Goal: Transaction & Acquisition: Subscribe to service/newsletter

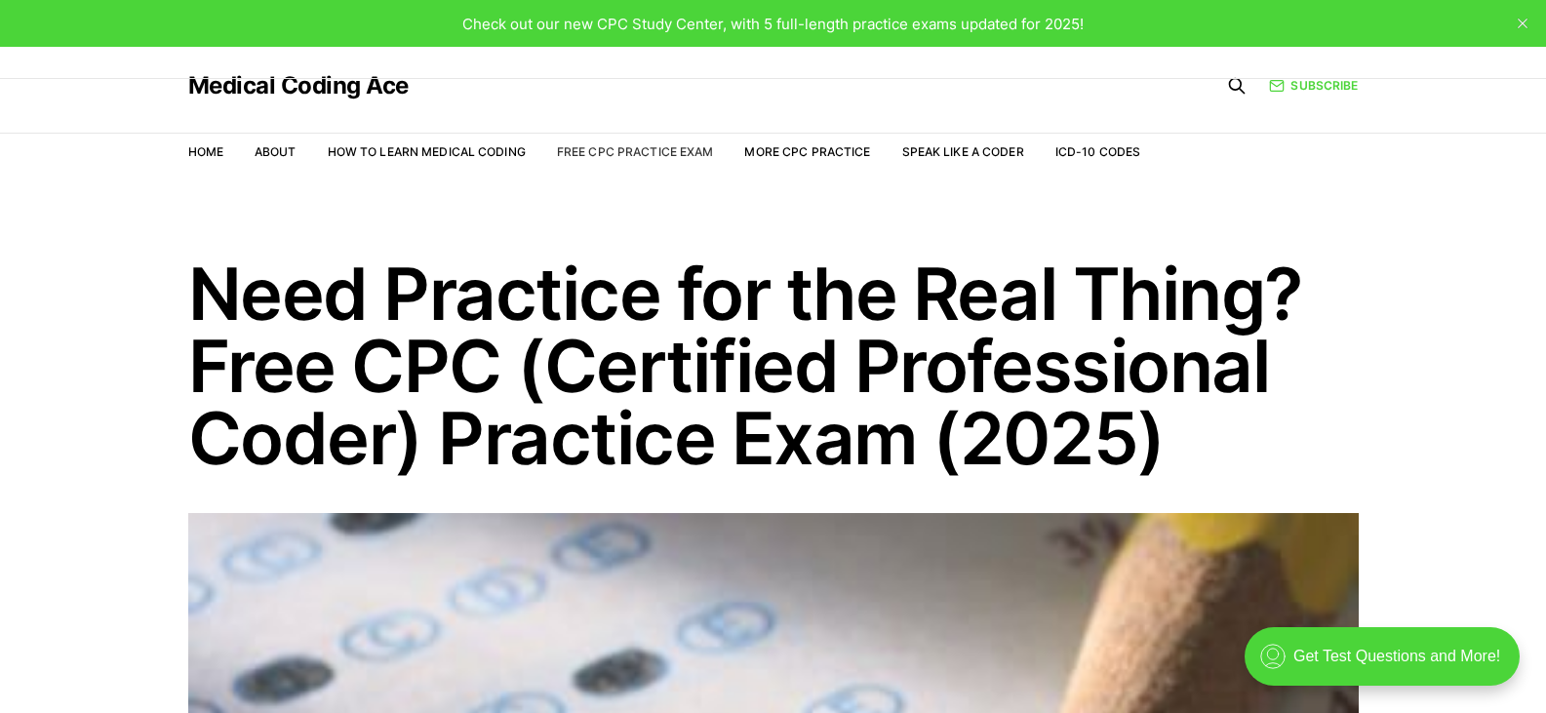
click at [616, 148] on link "Free CPC Practice Exam" at bounding box center [635, 151] width 157 height 15
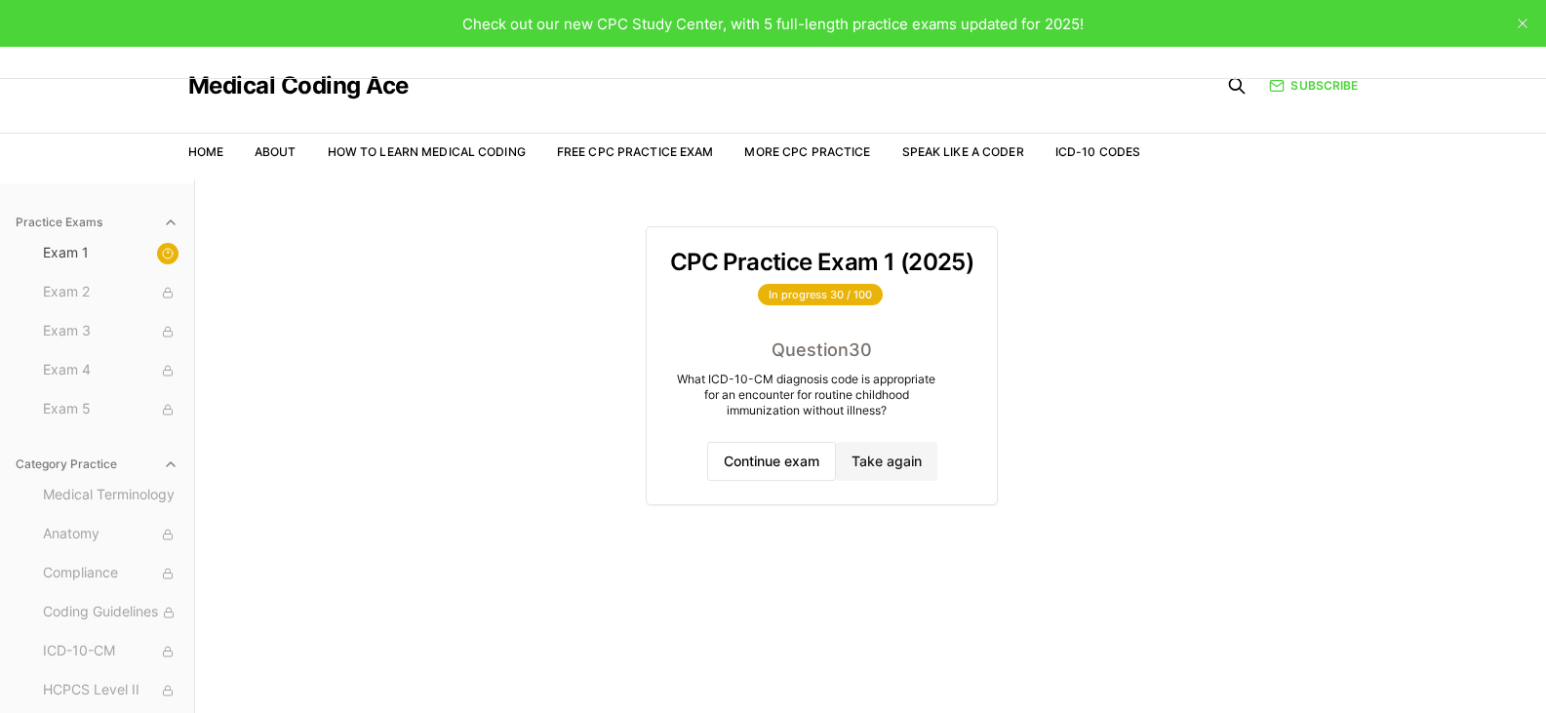
click at [163, 460] on icon "button" at bounding box center [171, 464] width 16 height 16
click at [172, 229] on icon "button" at bounding box center [171, 223] width 16 height 16
click at [1515, 20] on button "close" at bounding box center [1522, 23] width 31 height 31
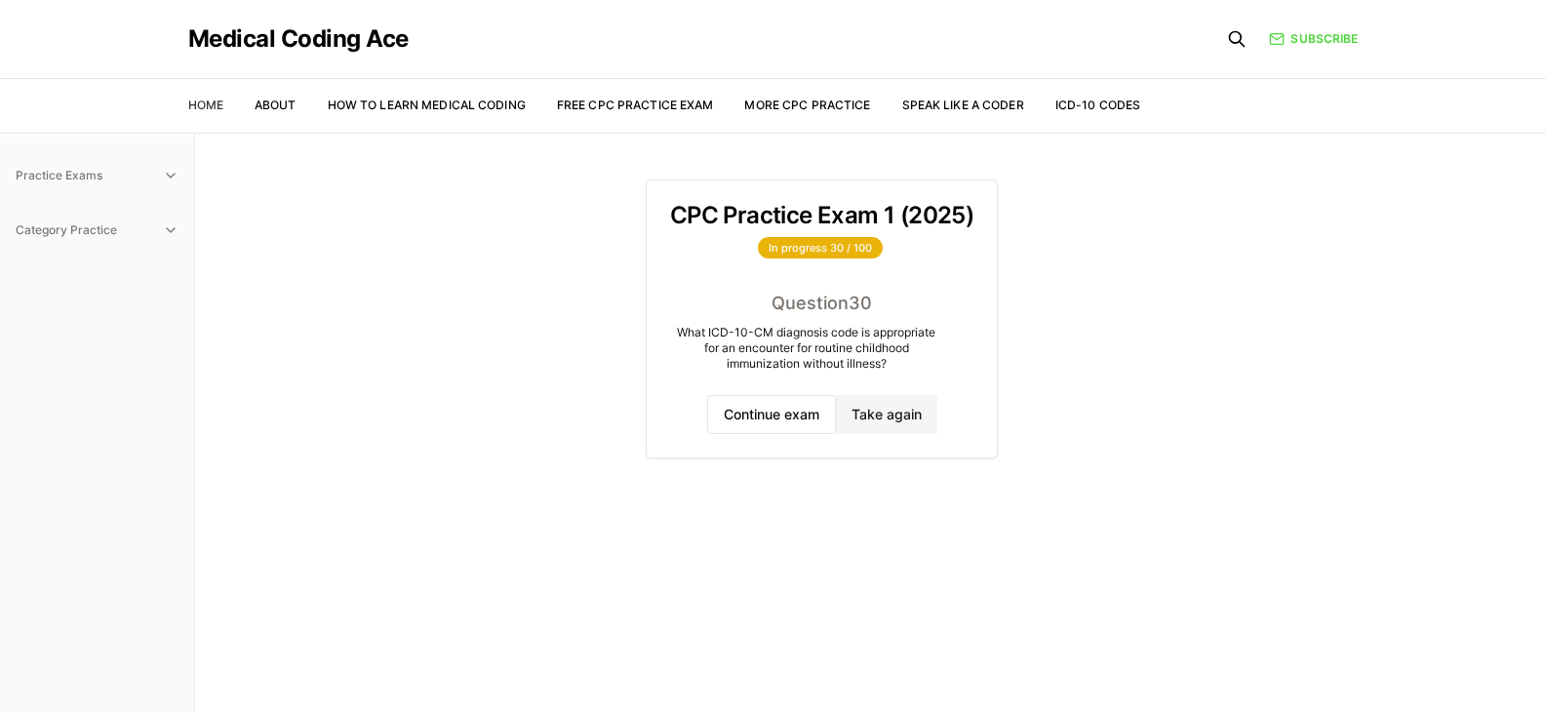
click at [204, 100] on link "Home" at bounding box center [205, 105] width 35 height 15
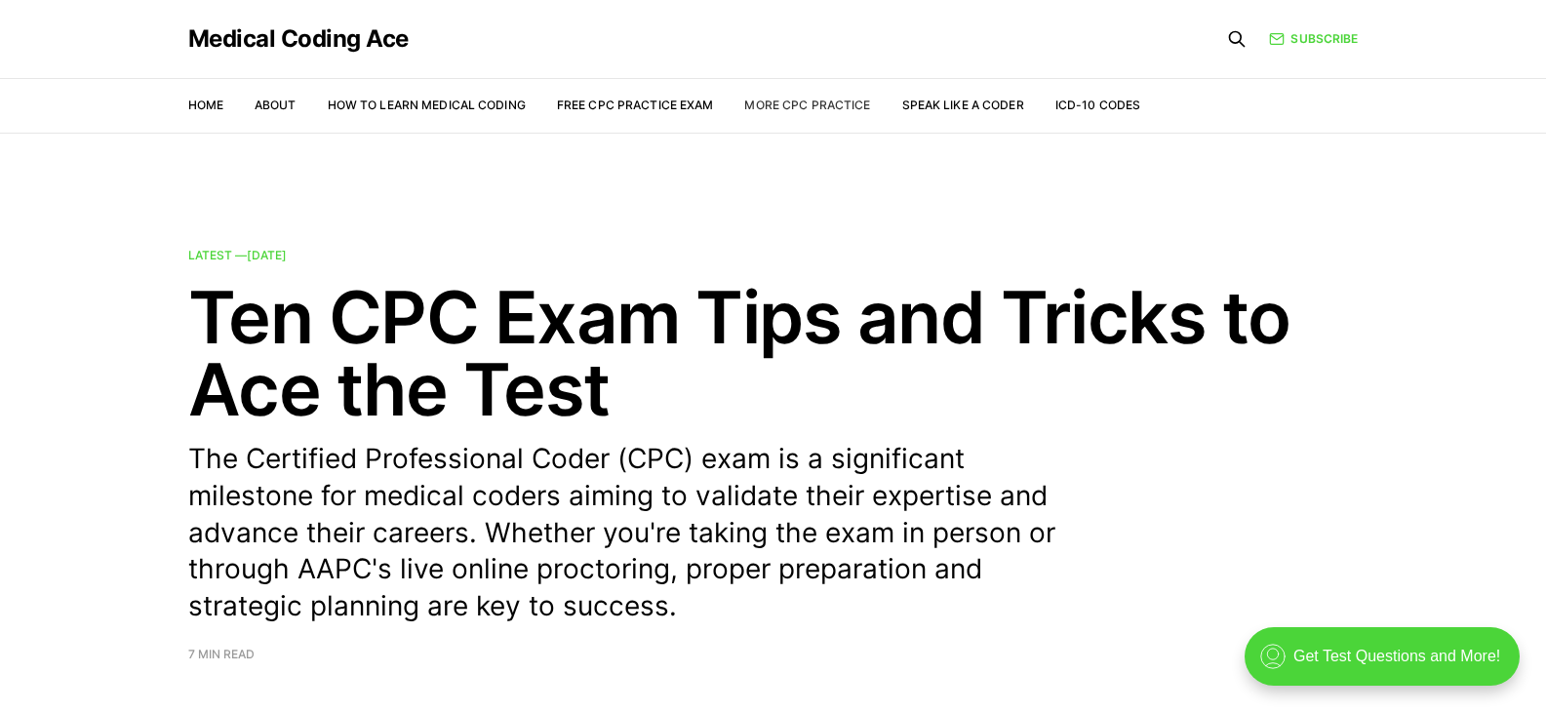
click at [836, 100] on link "More CPC Practice" at bounding box center [807, 105] width 126 height 15
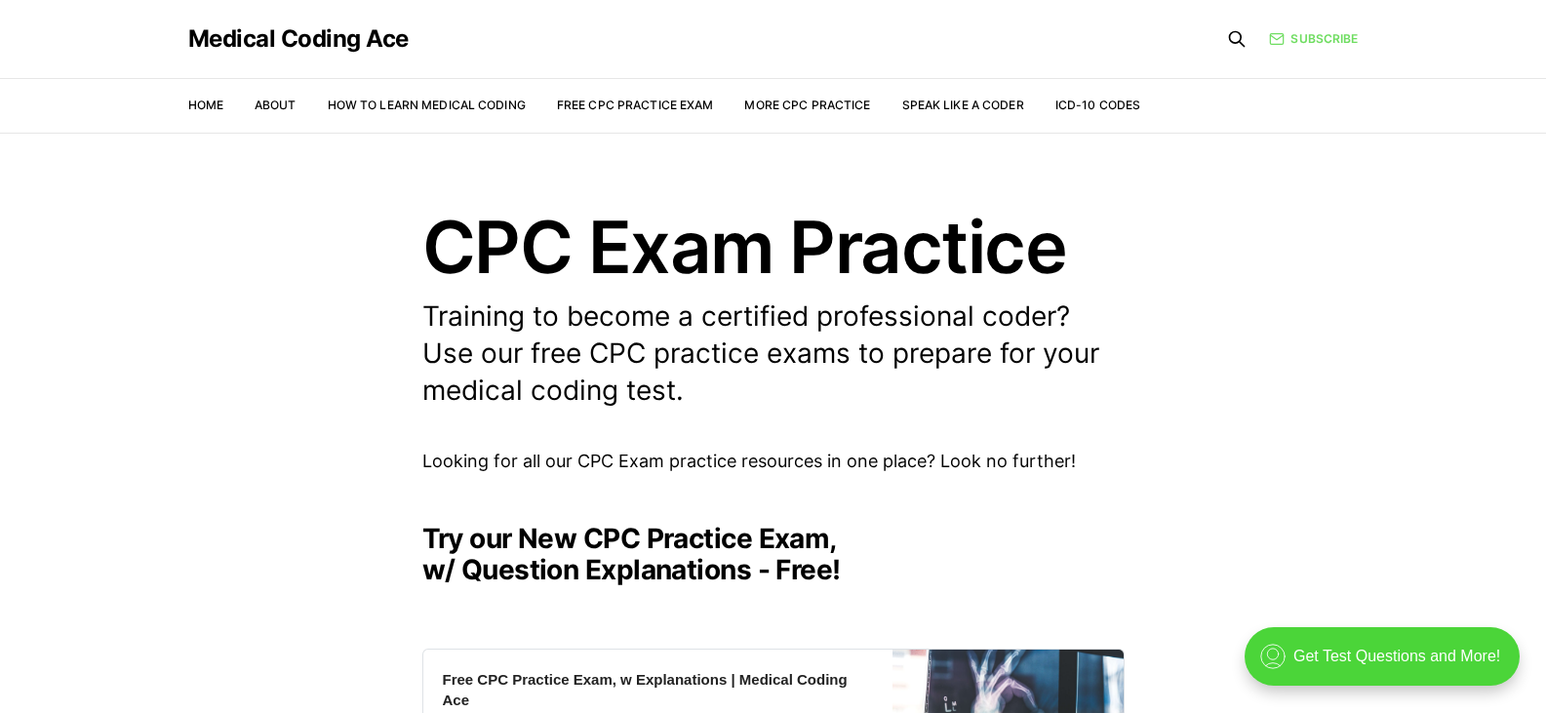
click at [1304, 41] on link "Subscribe" at bounding box center [1313, 38] width 89 height 19
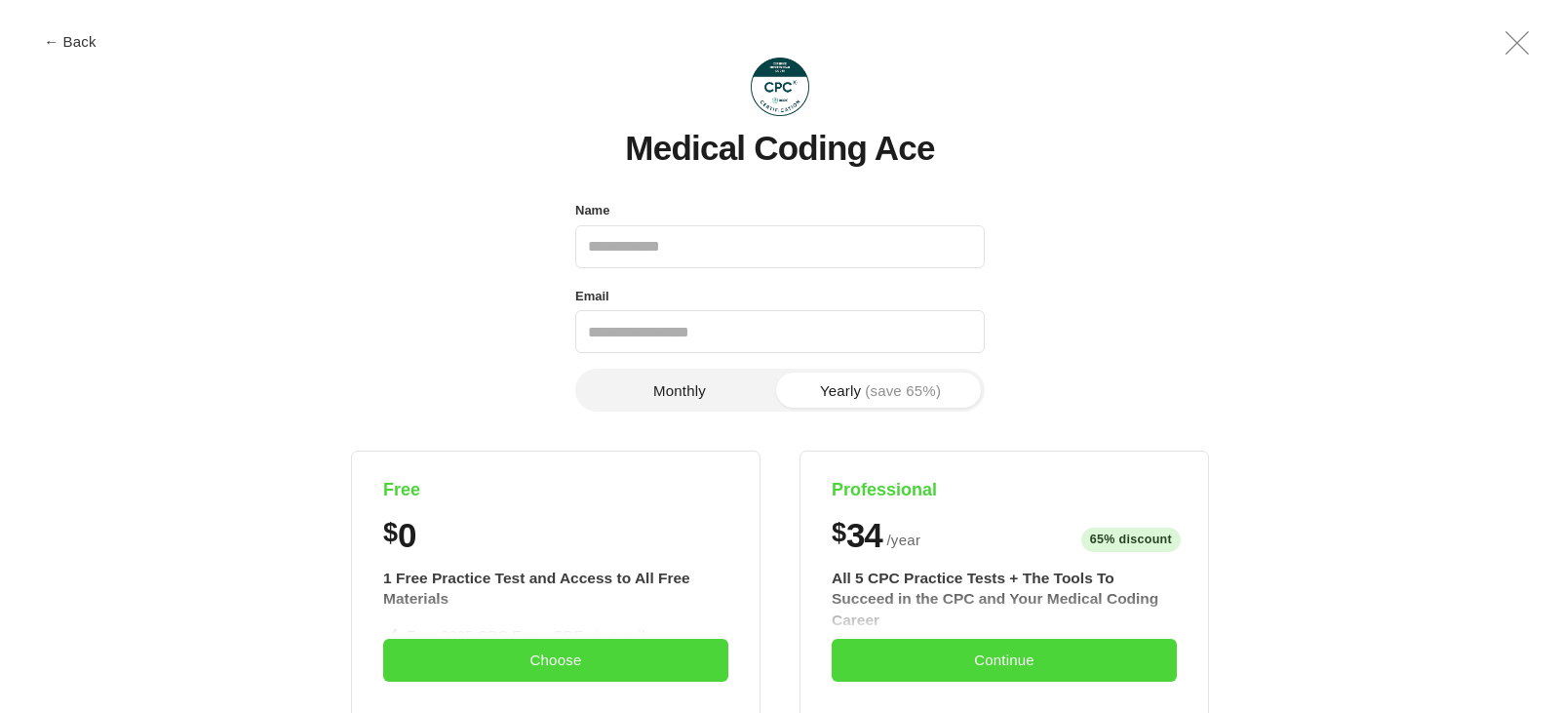
click at [877, 241] on input "Name" at bounding box center [780, 246] width 410 height 43
click at [1129, 196] on div "Medical Coding Ace Name Email Phone number Monthly Yearly (save 65%) Free $ 0 1…" at bounding box center [780, 685] width 1474 height 1340
click at [750, 251] on input "Name" at bounding box center [780, 246] width 410 height 43
type input "**********"
click at [736, 348] on input "Email" at bounding box center [780, 331] width 410 height 43
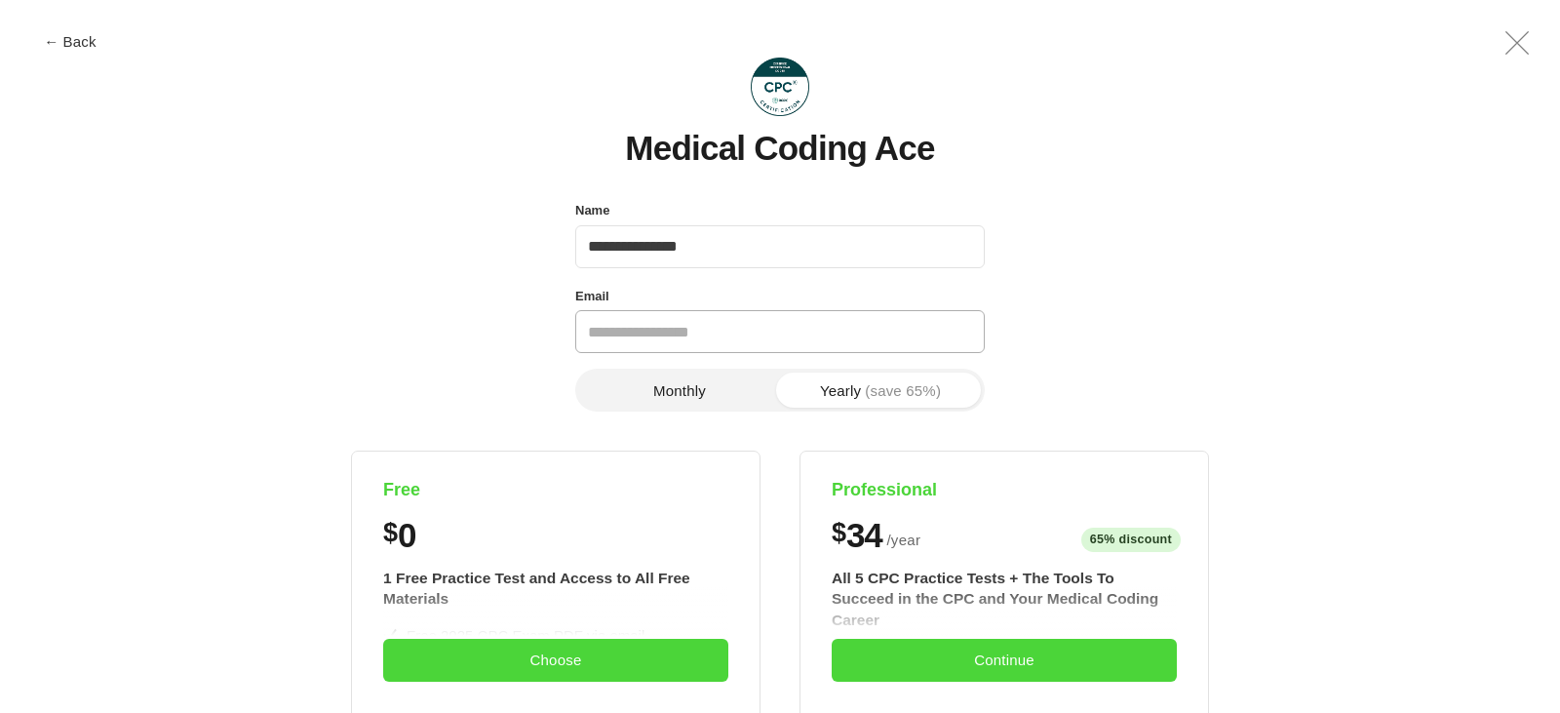
type input "**********"
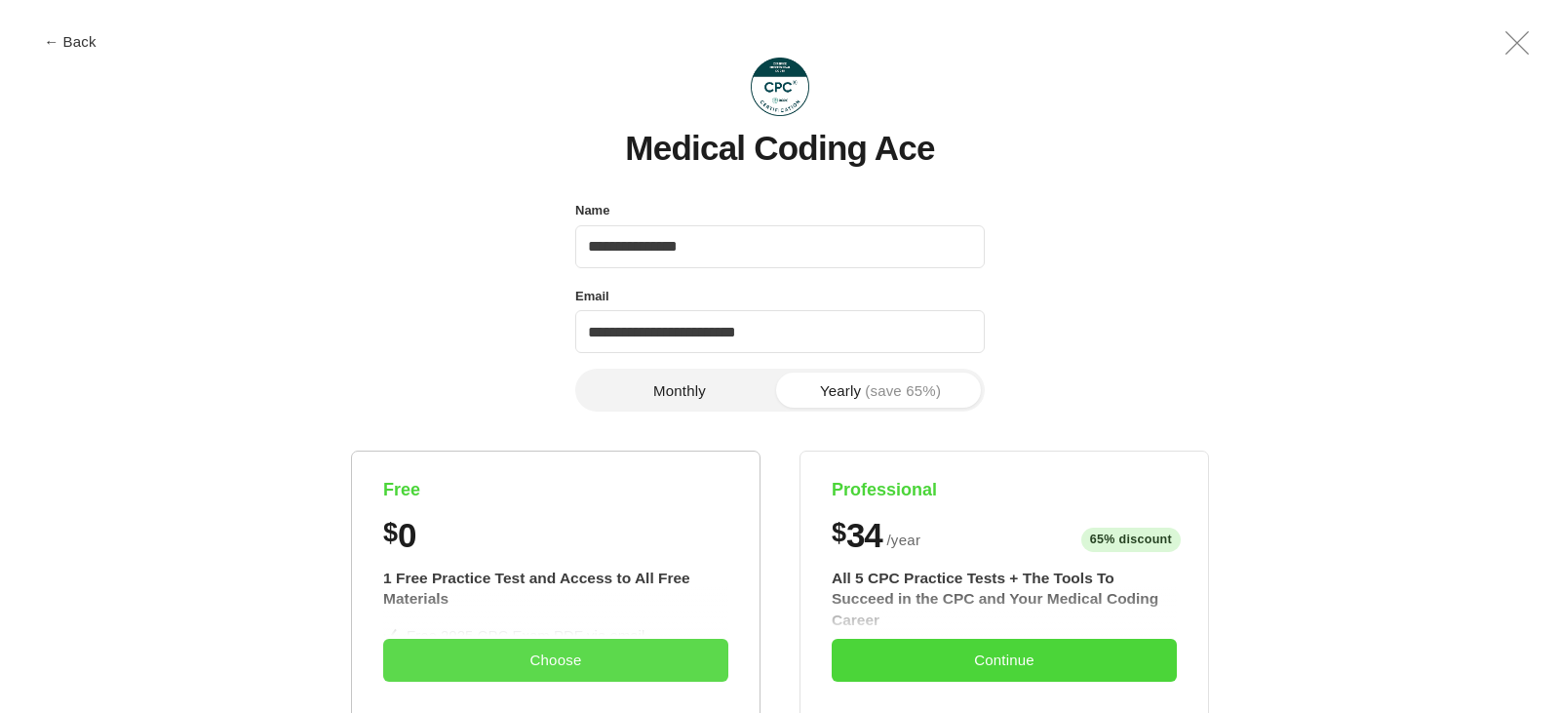
click at [658, 667] on button "Choose" at bounding box center [555, 660] width 345 height 43
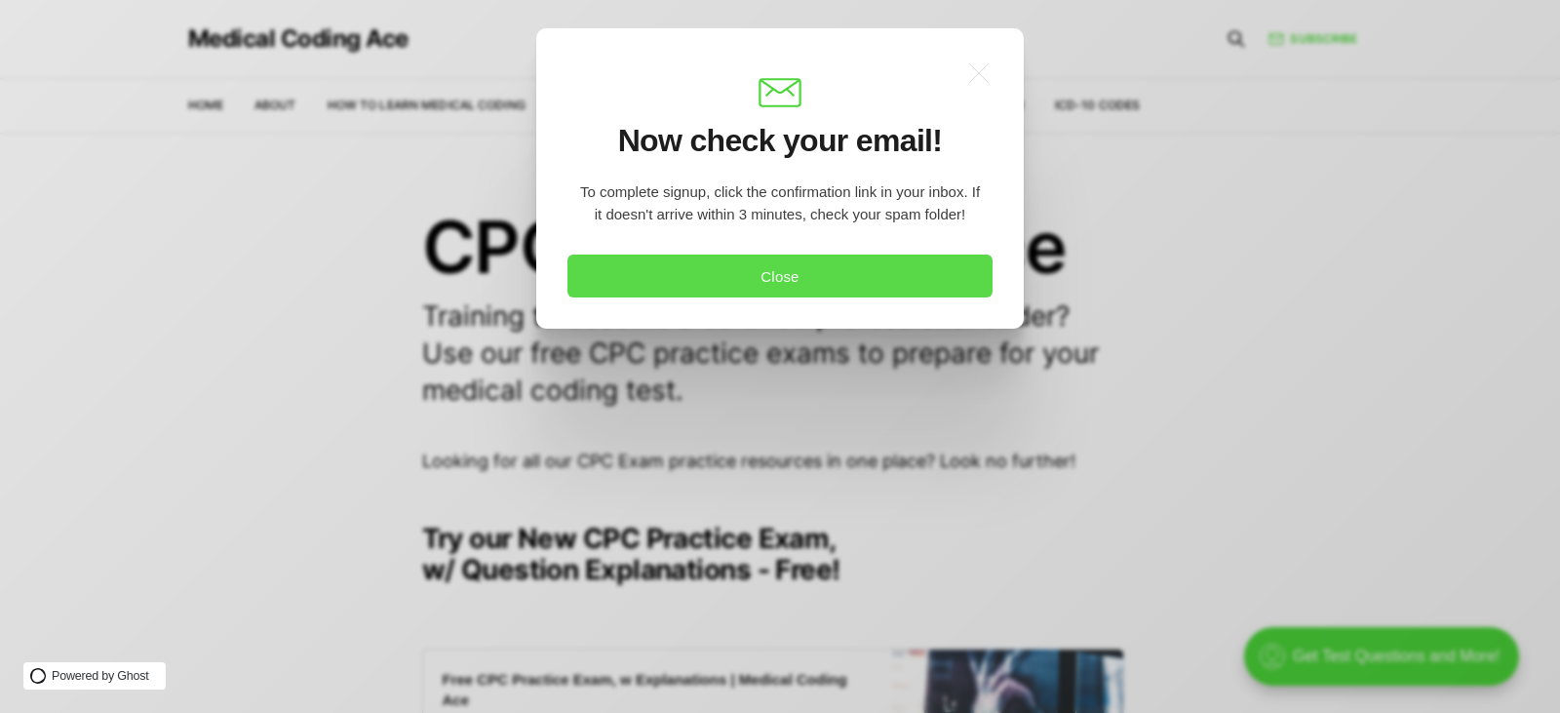
click at [816, 261] on button "Close" at bounding box center [780, 275] width 425 height 43
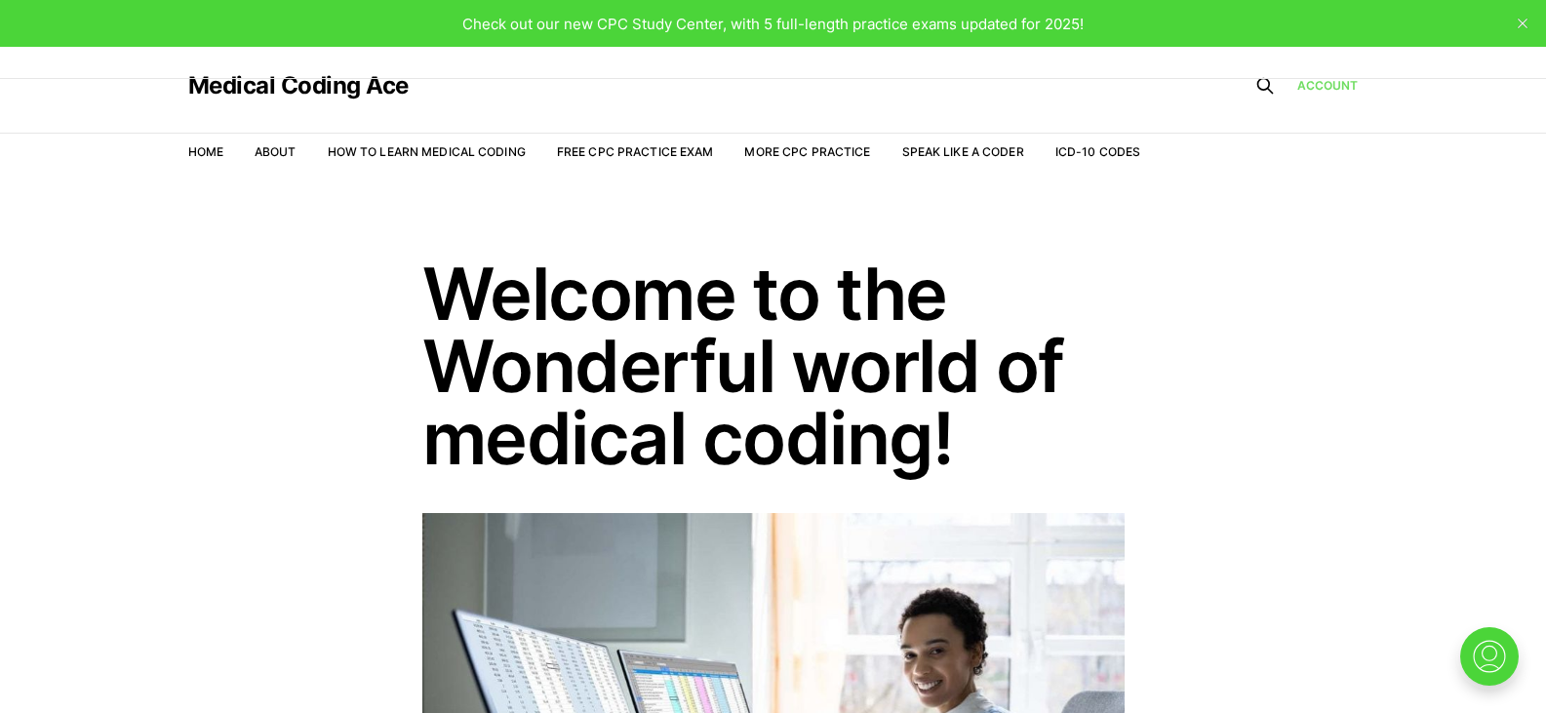
click at [1345, 83] on link "Account" at bounding box center [1327, 85] width 61 height 19
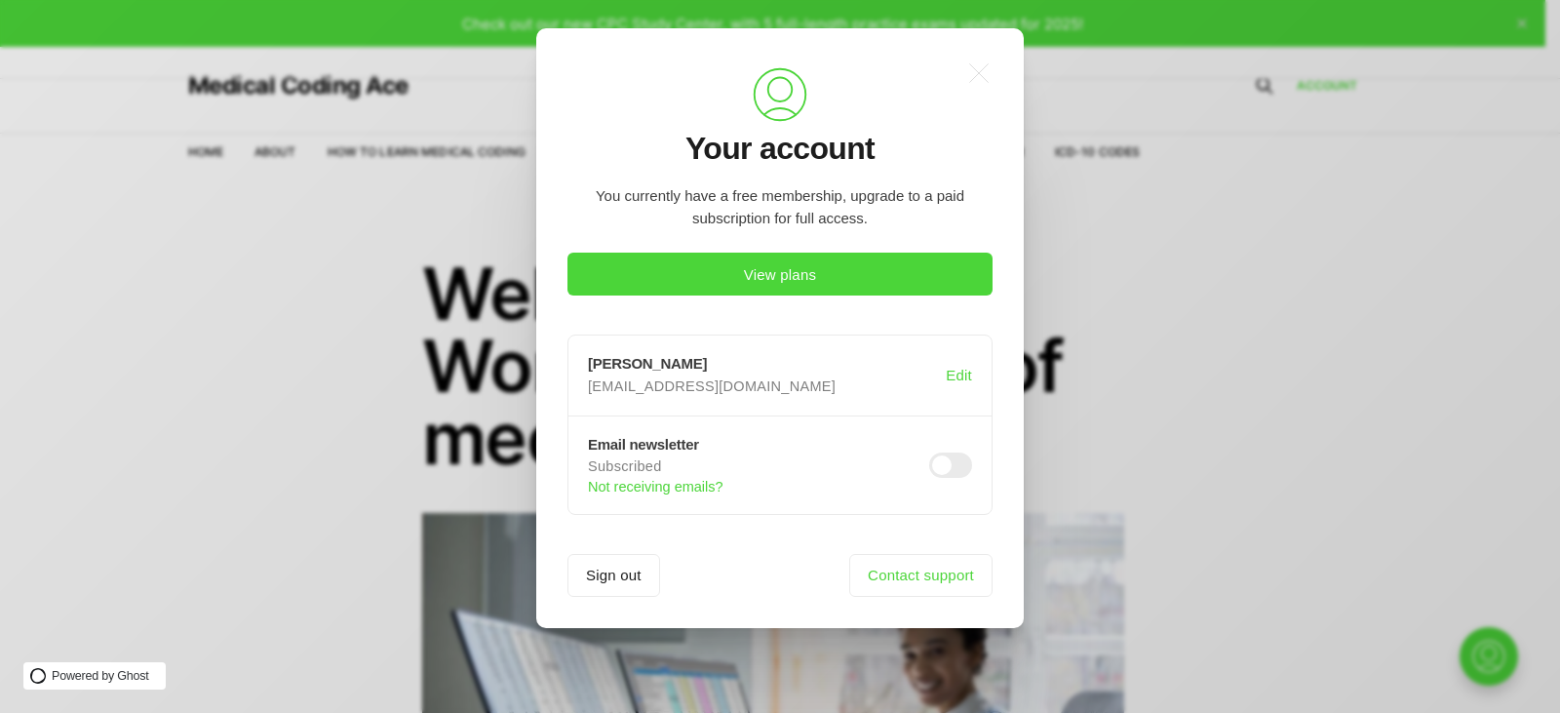
click at [935, 464] on span at bounding box center [950, 464] width 43 height 25
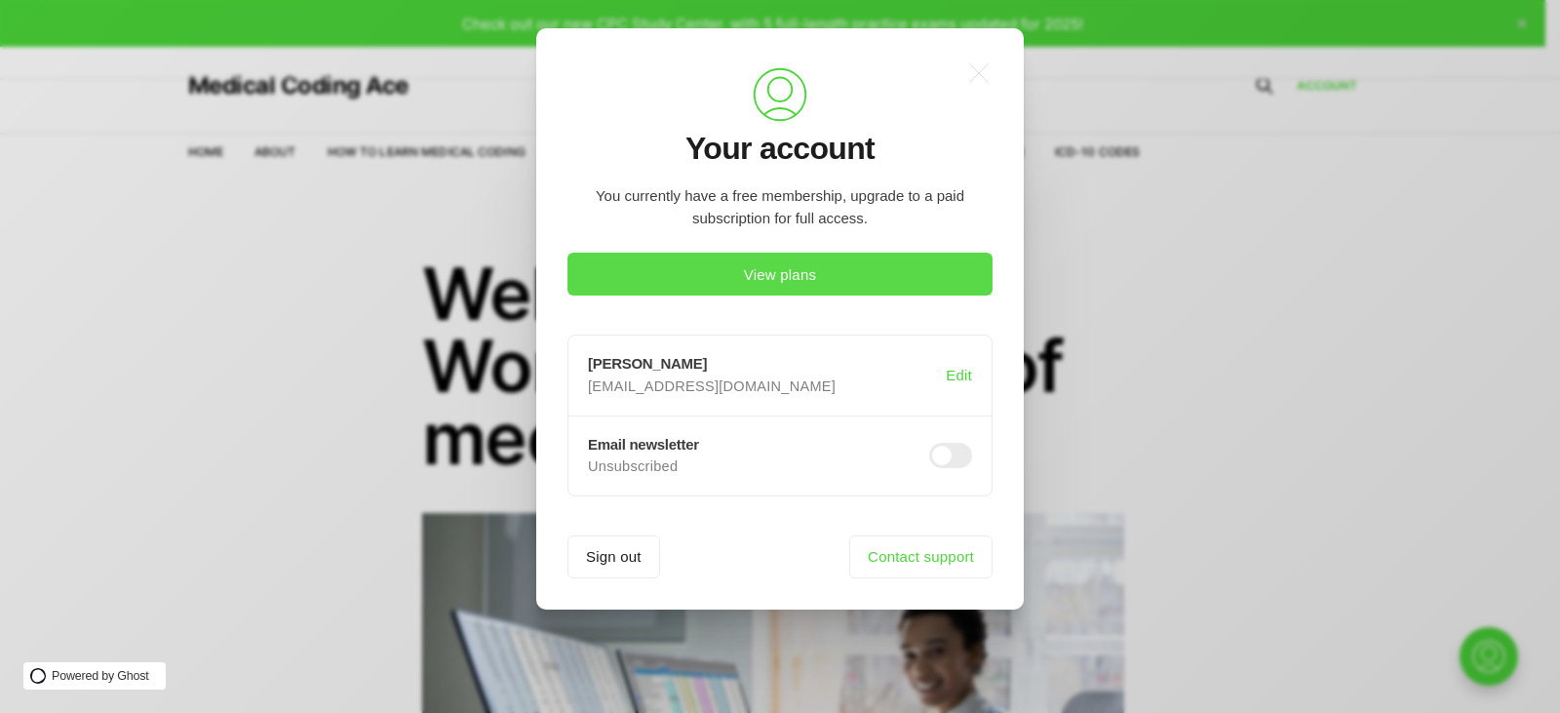
click at [858, 273] on button "View plans" at bounding box center [780, 274] width 425 height 43
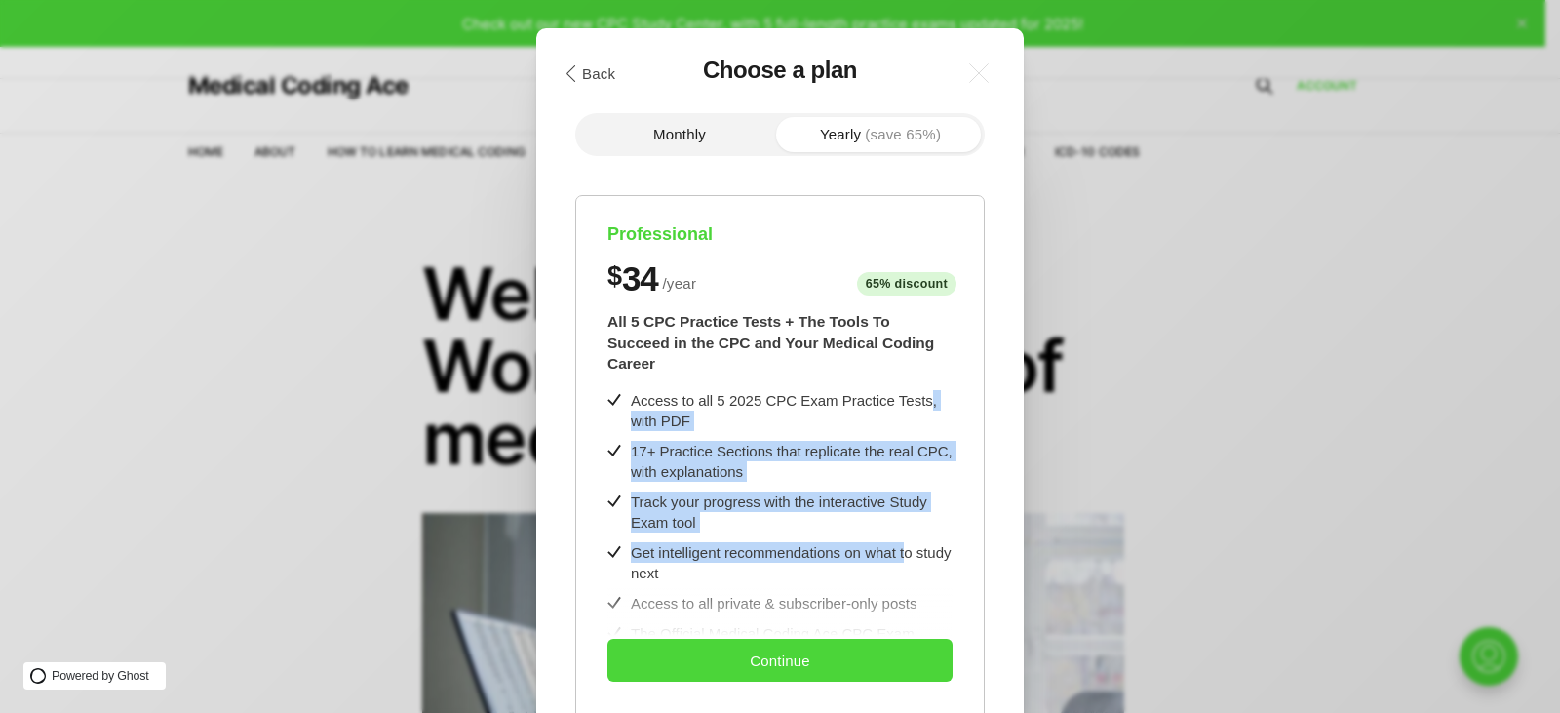
drag, startPoint x: 906, startPoint y: 528, endPoint x: 914, endPoint y: 382, distance: 146.5
click at [914, 390] on div "Access to all 5 2025 CPC Exam Practice Tests, with PDF 17+ Practice Sections th…" at bounding box center [779, 638] width 345 height 496
click at [944, 497] on div "Track your progress with the interactive Study Exam tool" at bounding box center [792, 511] width 322 height 41
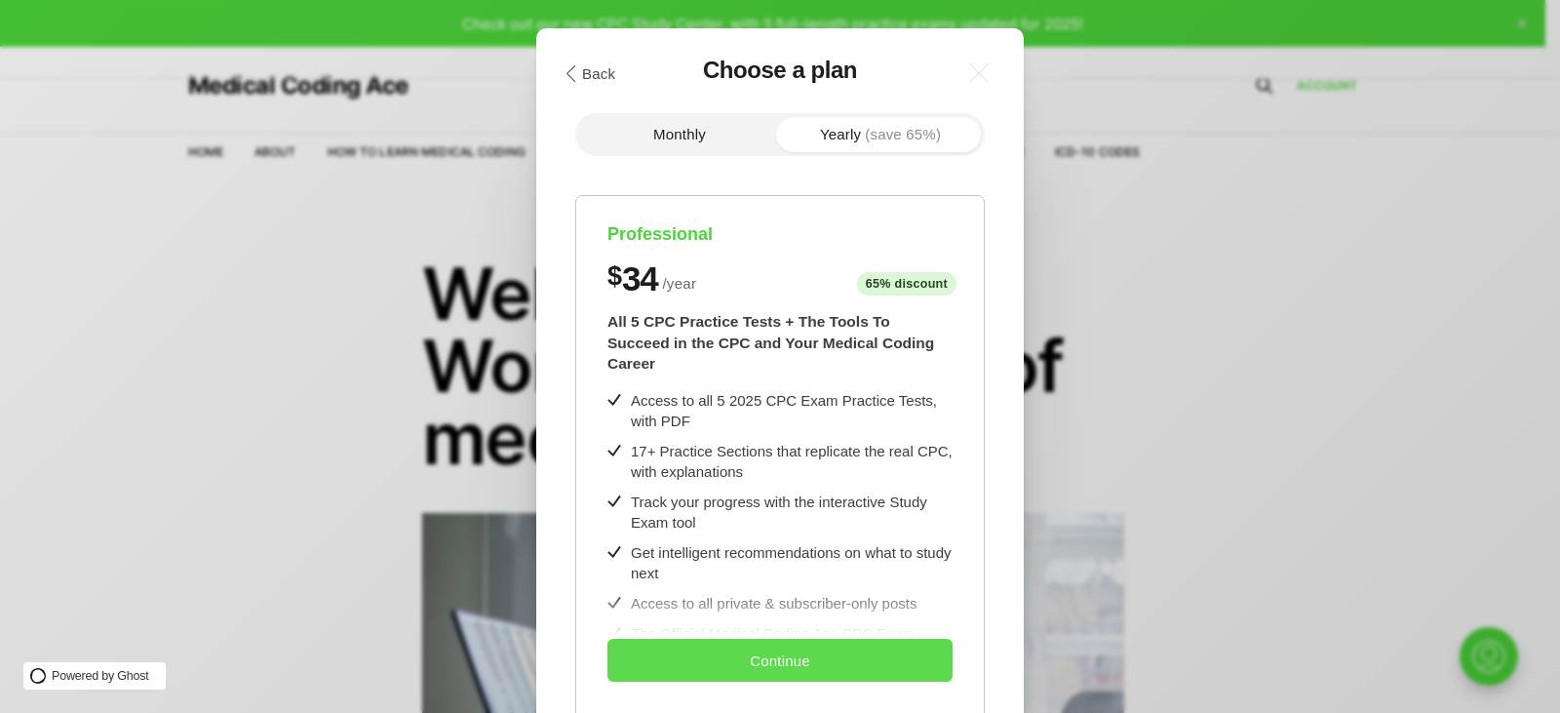
click at [845, 650] on button "Continue" at bounding box center [779, 660] width 345 height 43
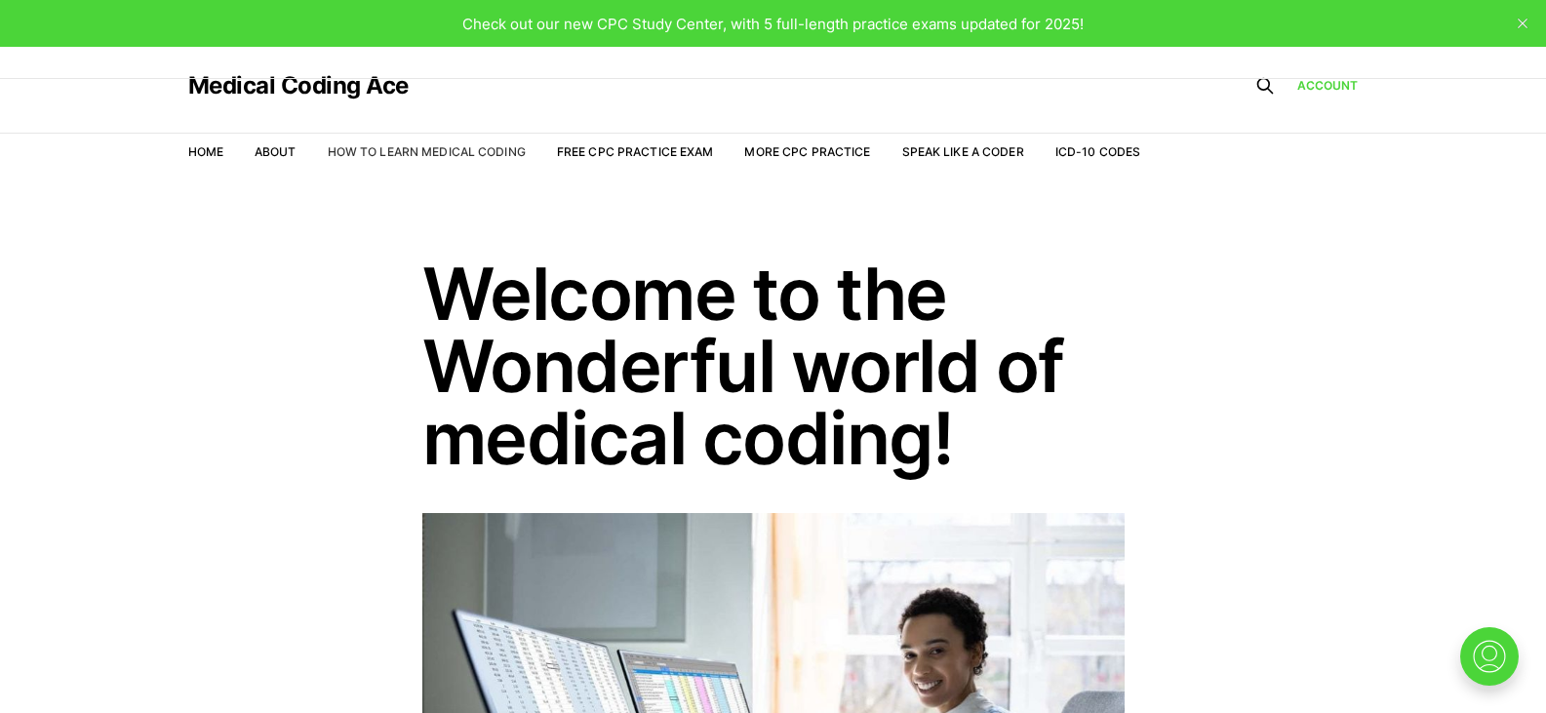
click at [432, 153] on link "How to Learn Medical Coding" at bounding box center [427, 151] width 198 height 15
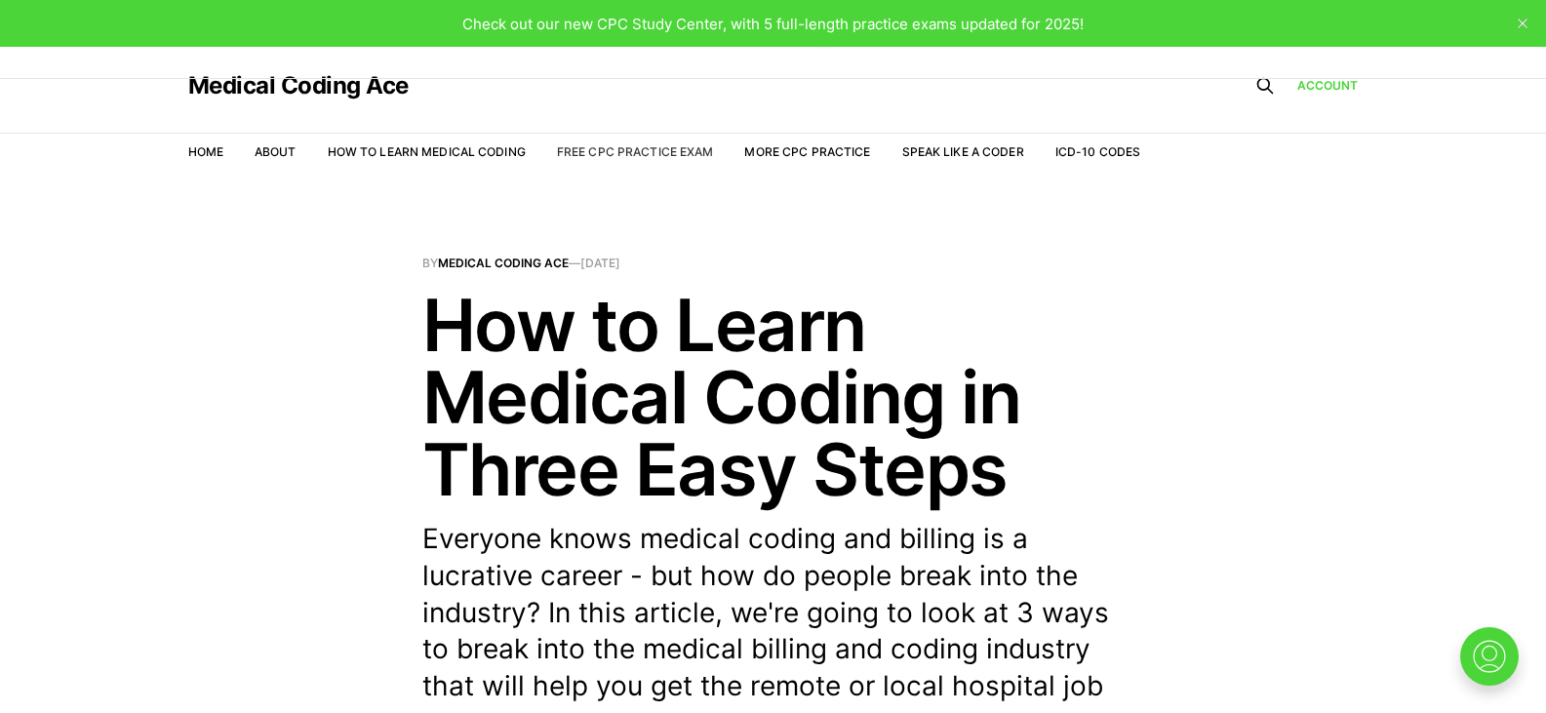
click at [709, 149] on link "Free CPC Practice Exam" at bounding box center [635, 151] width 157 height 15
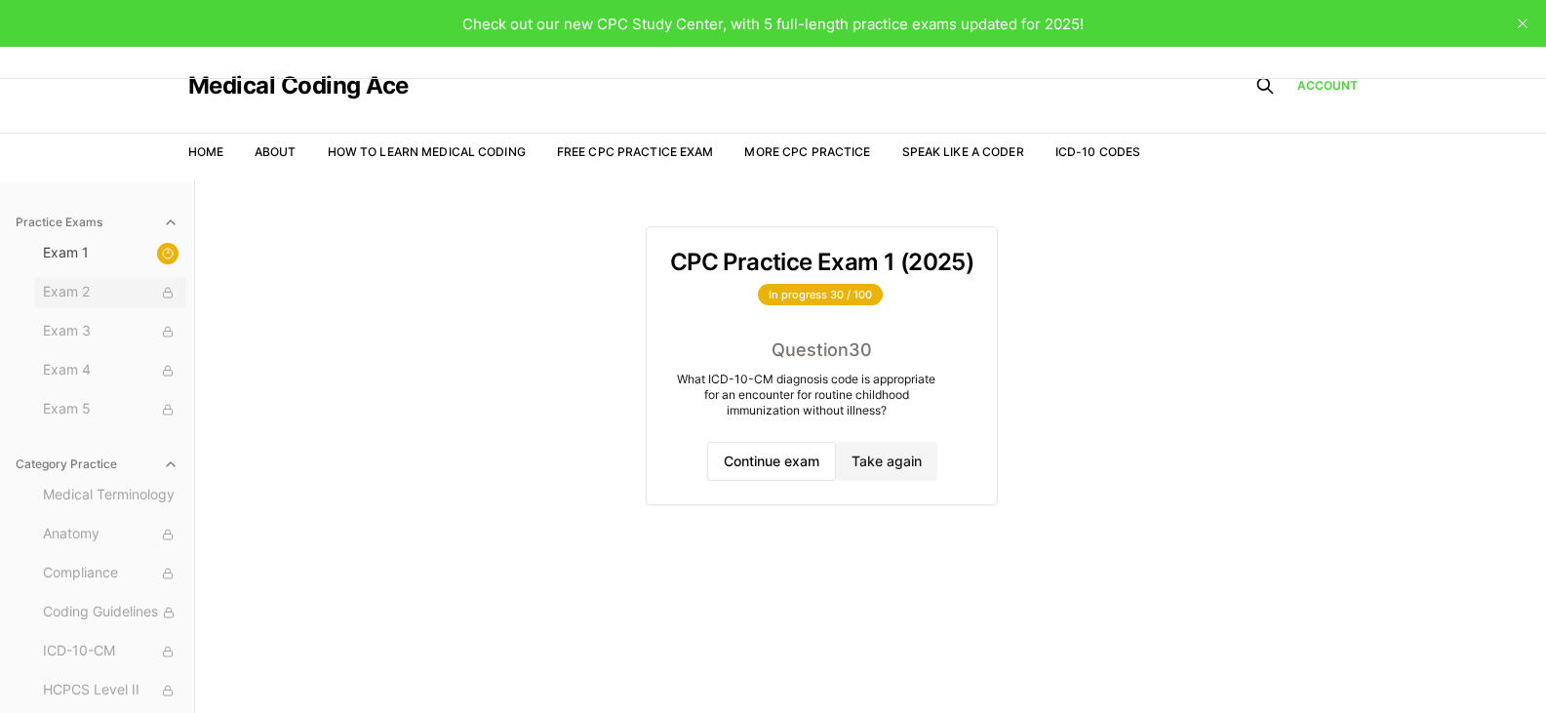
click at [162, 287] on icon at bounding box center [168, 293] width 12 height 12
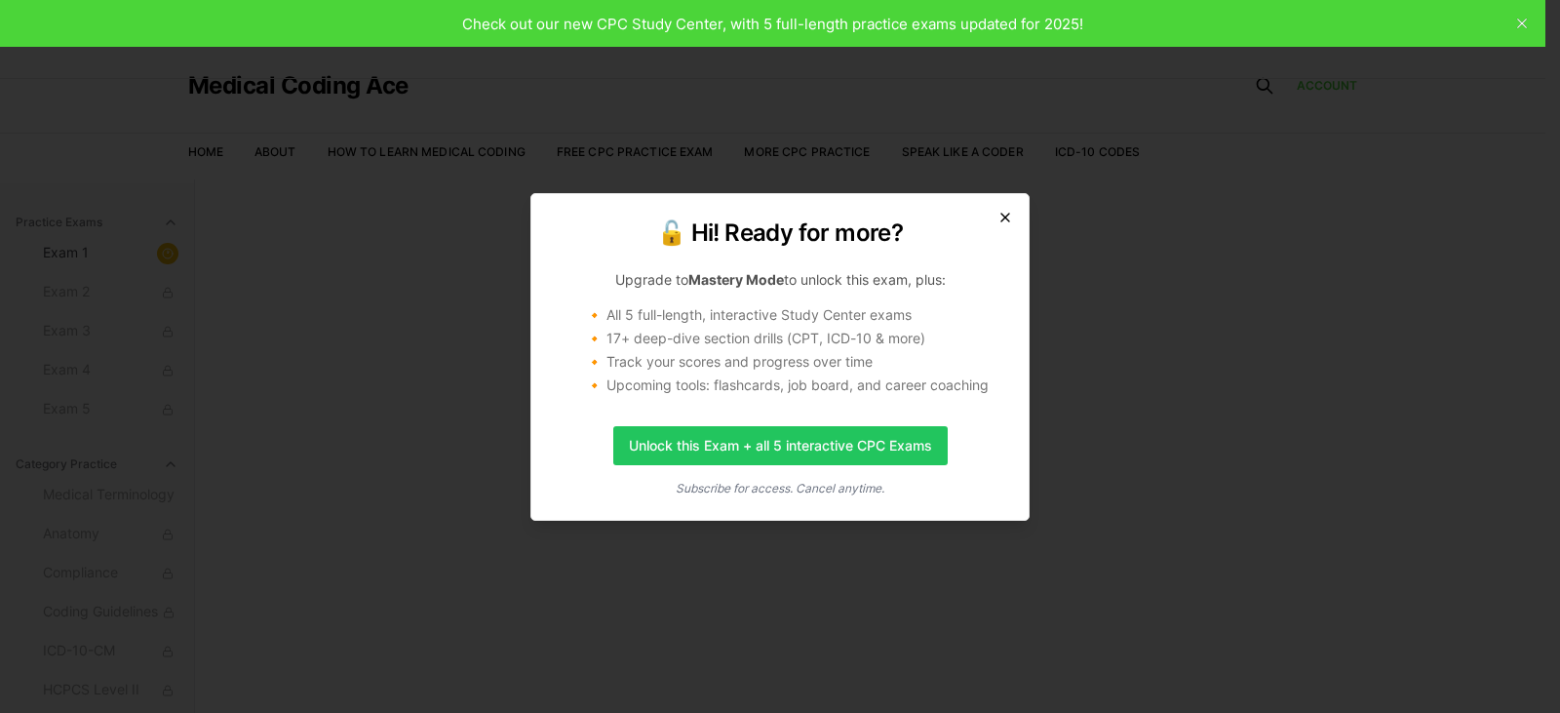
click at [1006, 213] on icon "button" at bounding box center [1006, 218] width 16 height 16
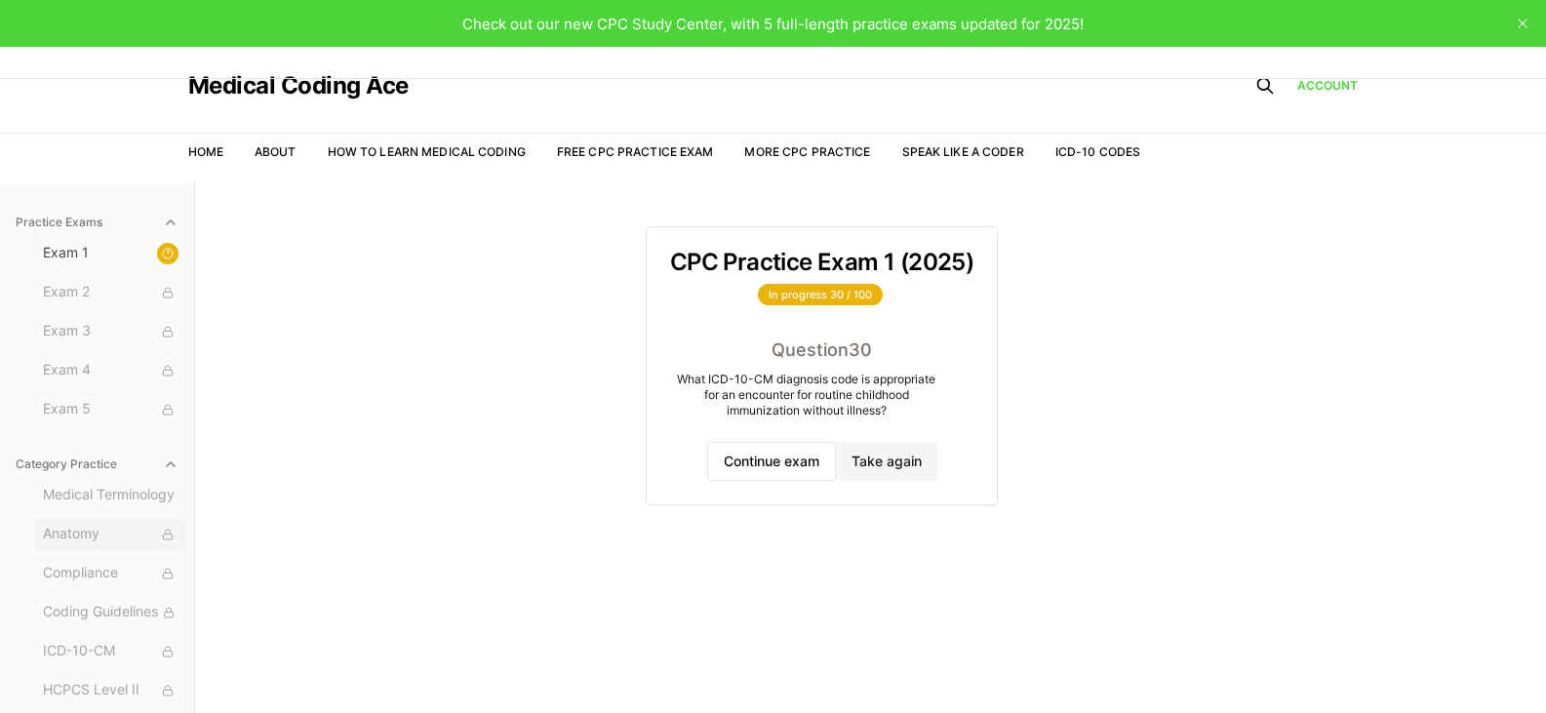
click at [157, 541] on div at bounding box center [167, 534] width 21 height 21
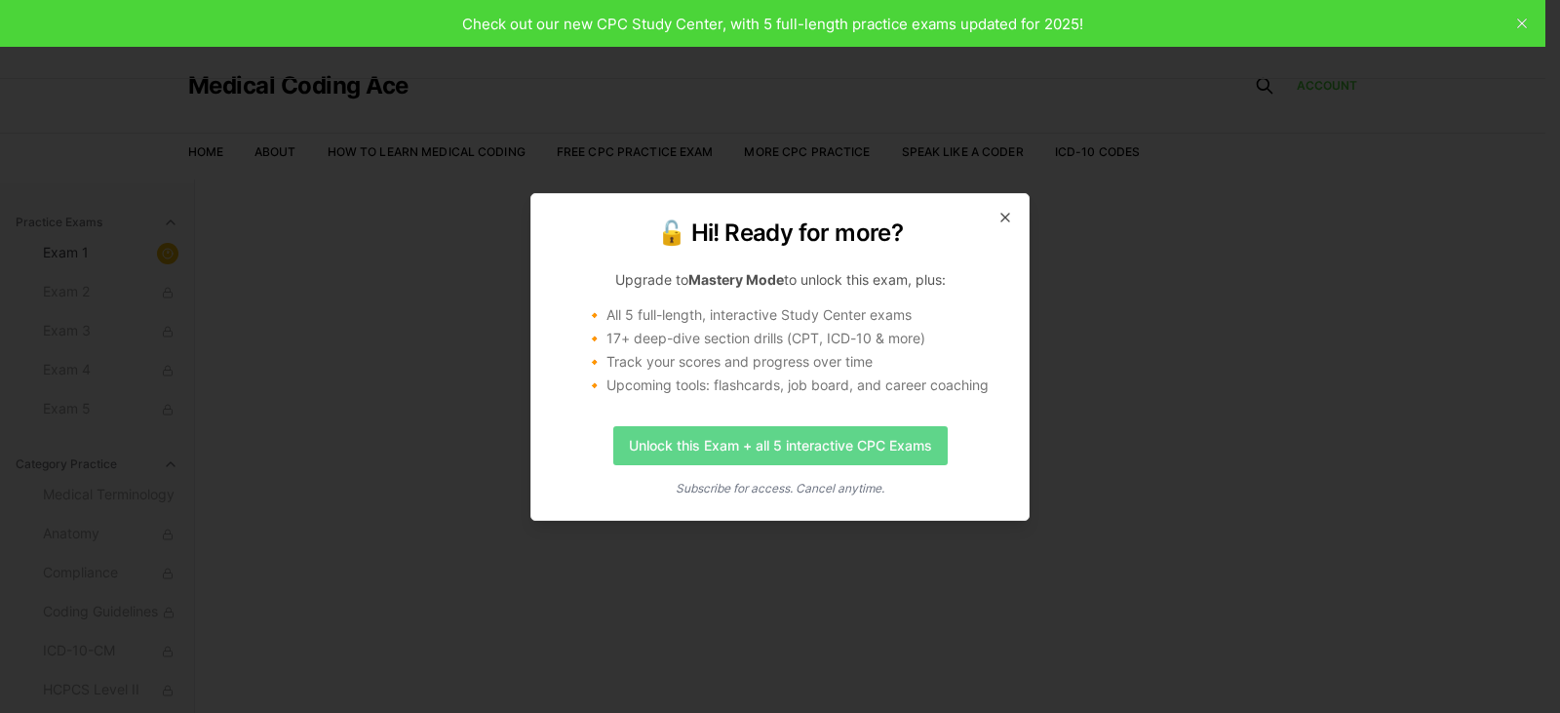
click at [725, 453] on link "Unlock this Exam + all 5 interactive CPC Exams" at bounding box center [780, 445] width 334 height 39
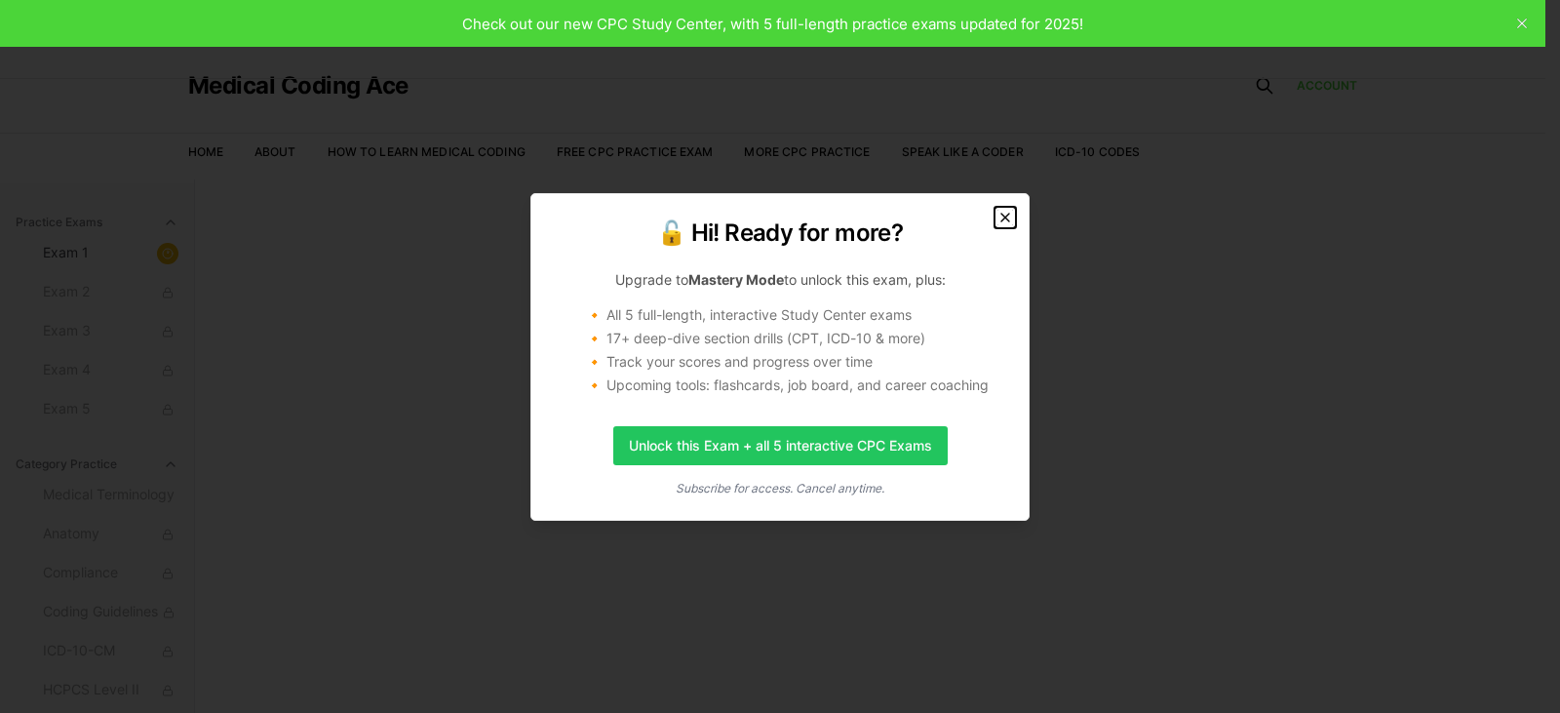
click at [1004, 218] on icon "button" at bounding box center [1005, 218] width 8 height 8
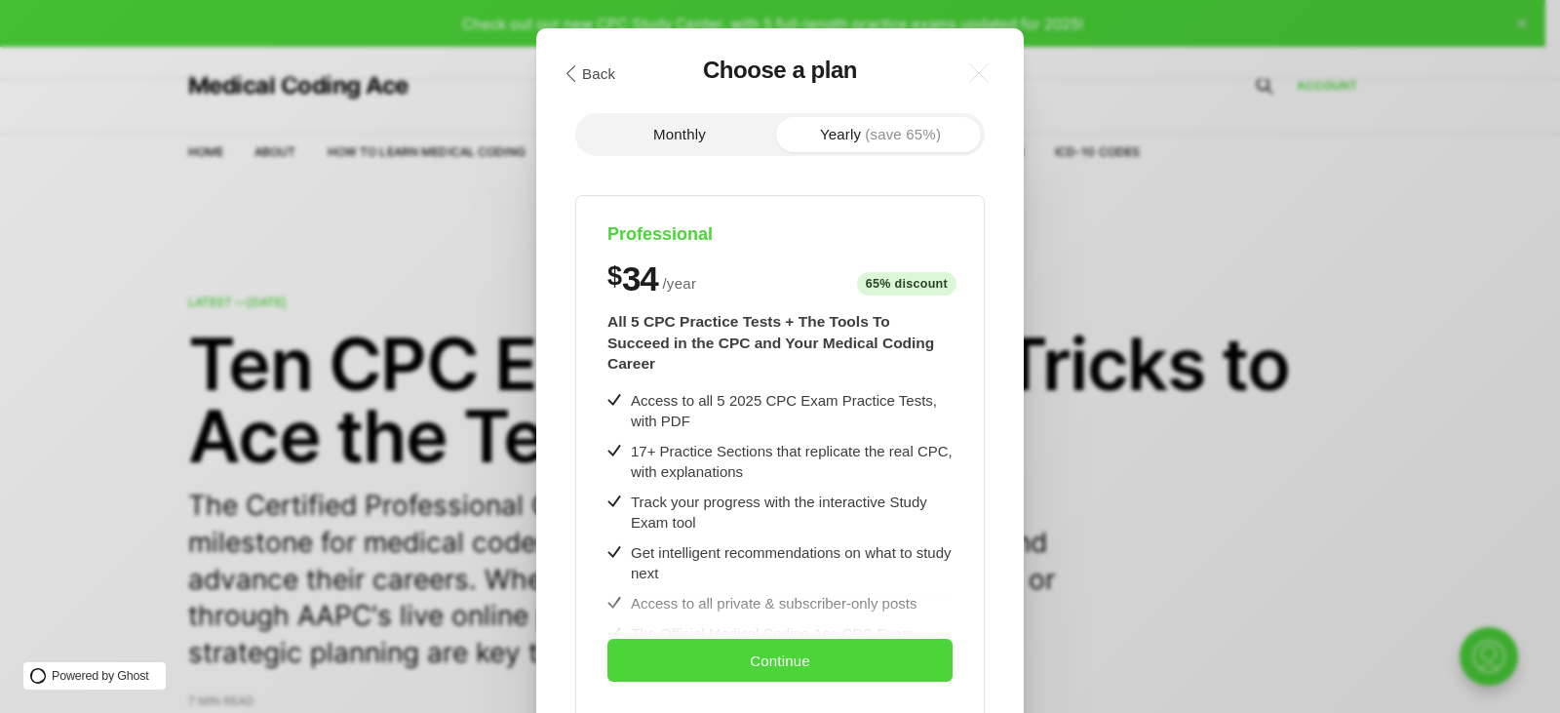
click at [1164, 308] on div ".cls-1{fill:none;stroke:currentColor;stroke-linecap:round;stroke-linejoin:round…" at bounding box center [794, 356] width 1589 height 713
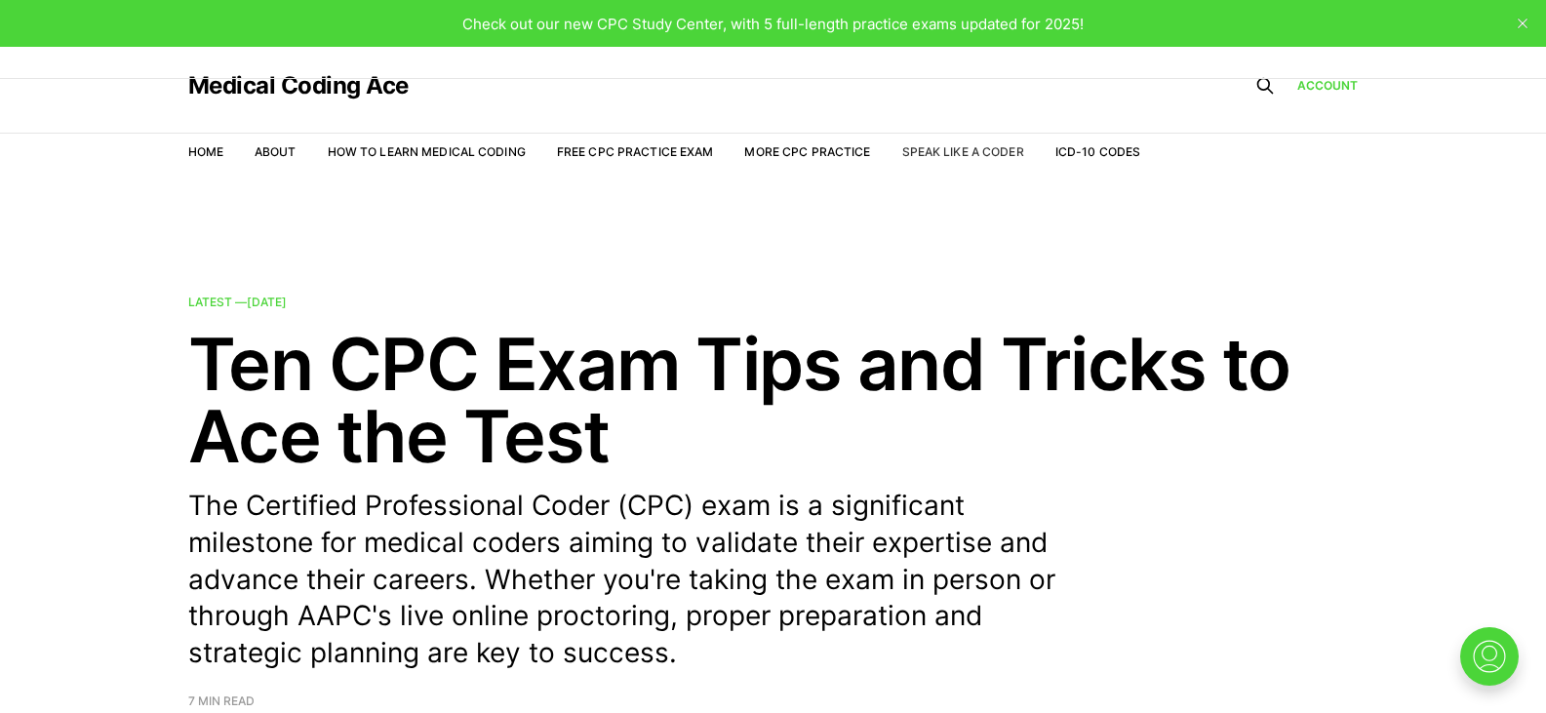
click at [1007, 158] on link "Speak Like a Coder" at bounding box center [963, 151] width 122 height 15
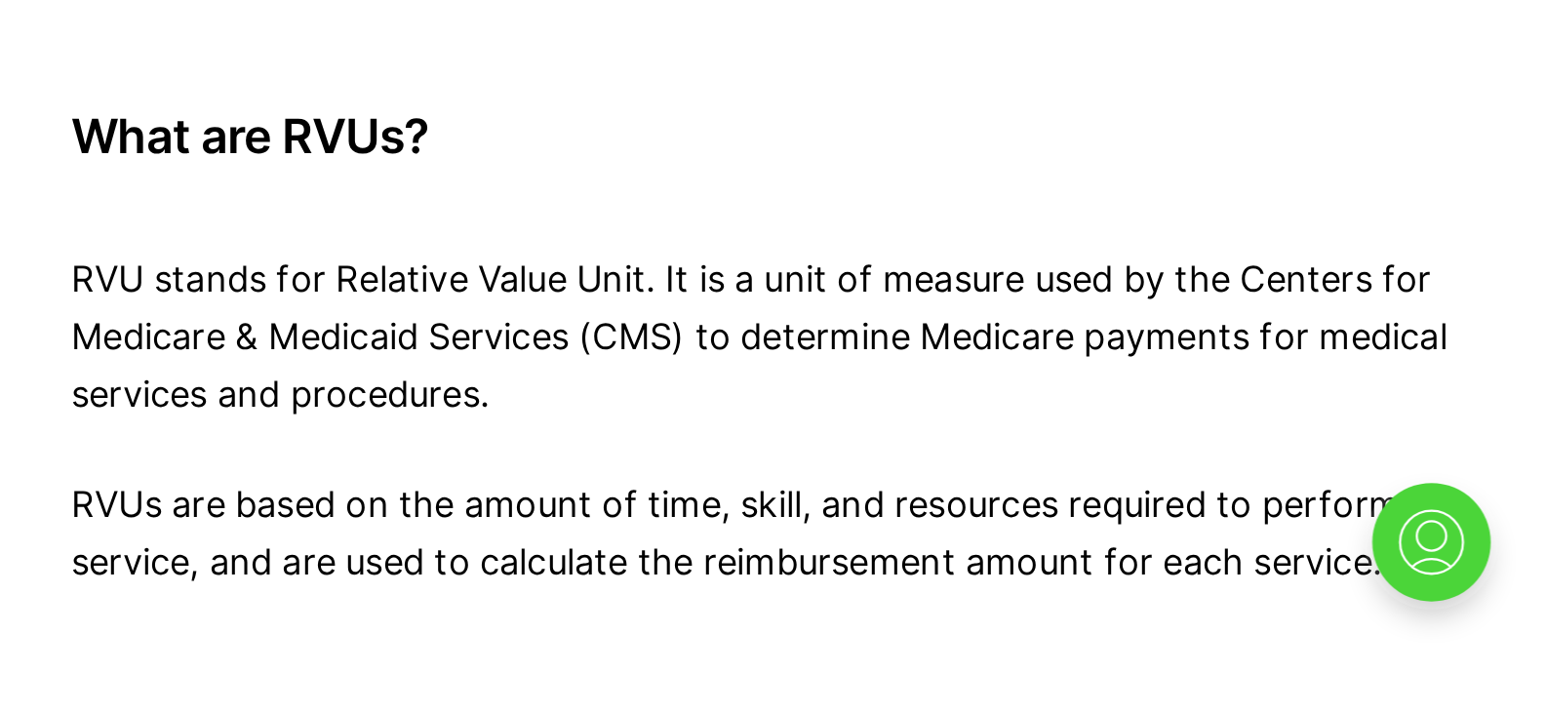
scroll to position [8286, 0]
